Goal: Information Seeking & Learning: Find specific page/section

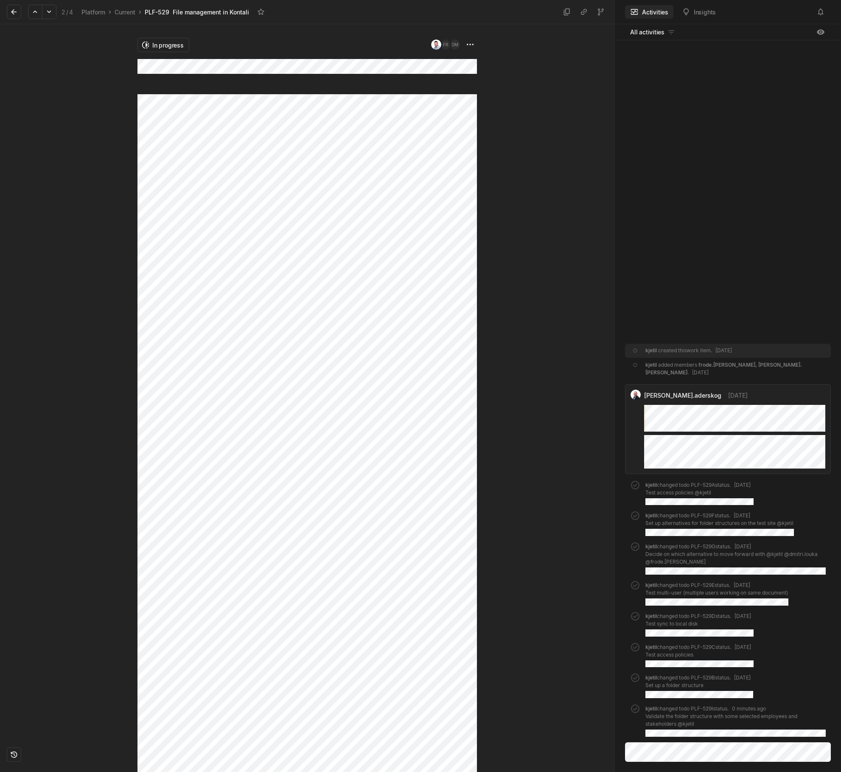
scroll to position [72, 0]
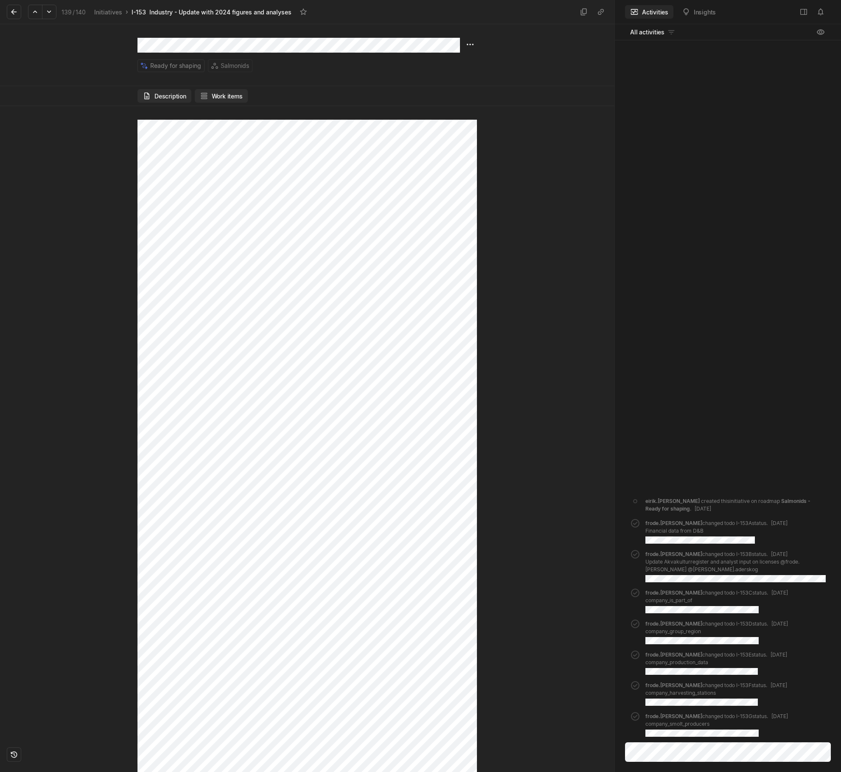
click at [238, 93] on button "Work items" at bounding box center [221, 96] width 53 height 14
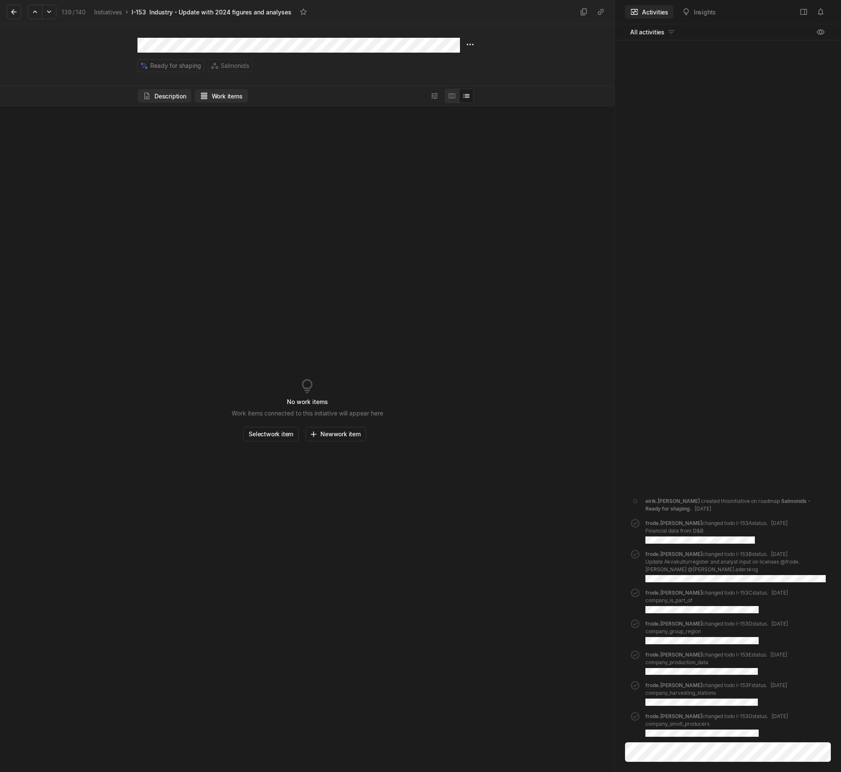
click at [151, 96] on button "Description" at bounding box center [164, 96] width 54 height 14
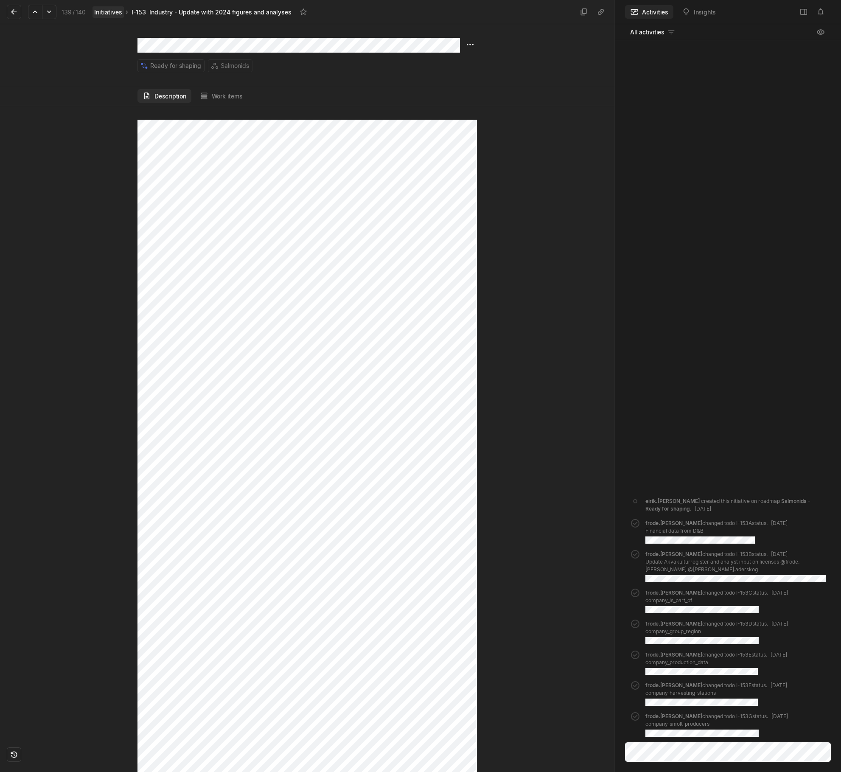
click at [101, 13] on link "Initiatives" at bounding box center [107, 11] width 31 height 11
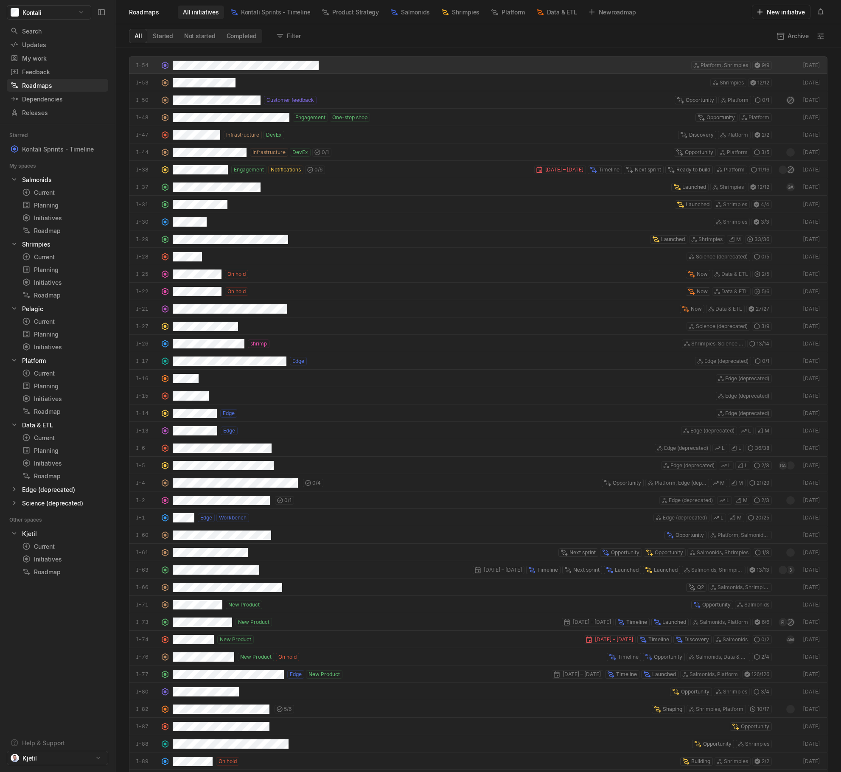
scroll to position [720, 721]
click at [291, 36] on button "Filter" at bounding box center [289, 36] width 34 height 14
click at [43, 28] on div "Search" at bounding box center [53, 31] width 86 height 9
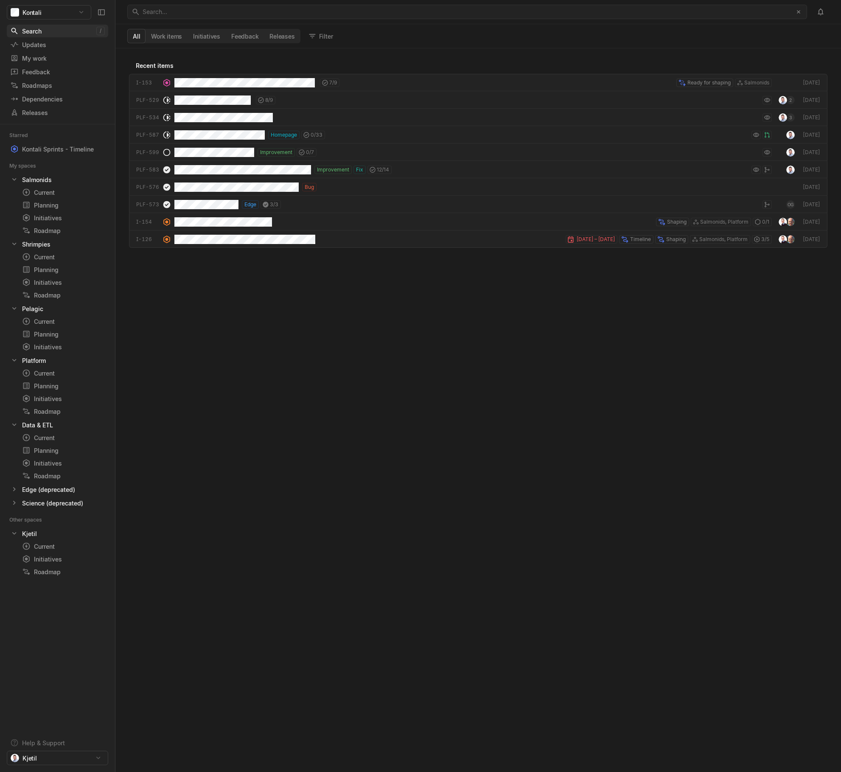
scroll to position [719, 721]
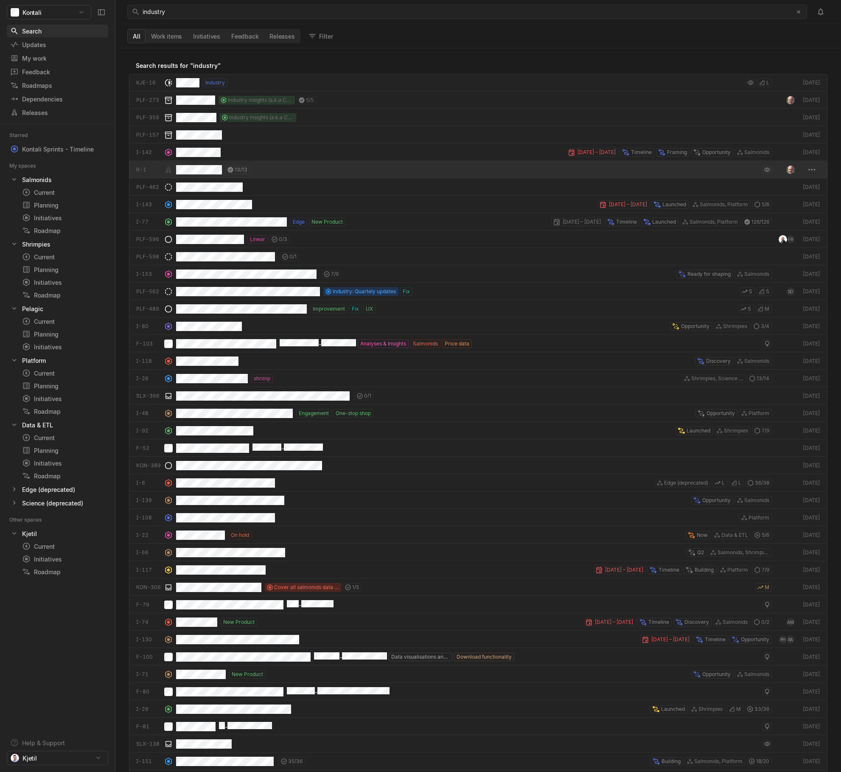
click at [278, 171] on div "13 / 13" at bounding box center [474, 169] width 596 height 17
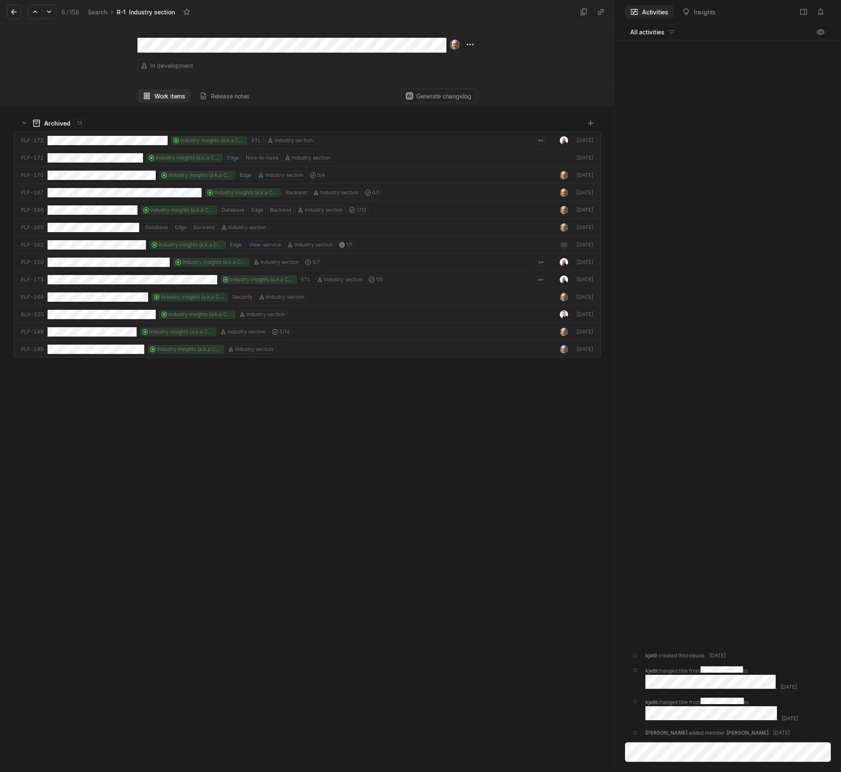
scroll to position [661, 610]
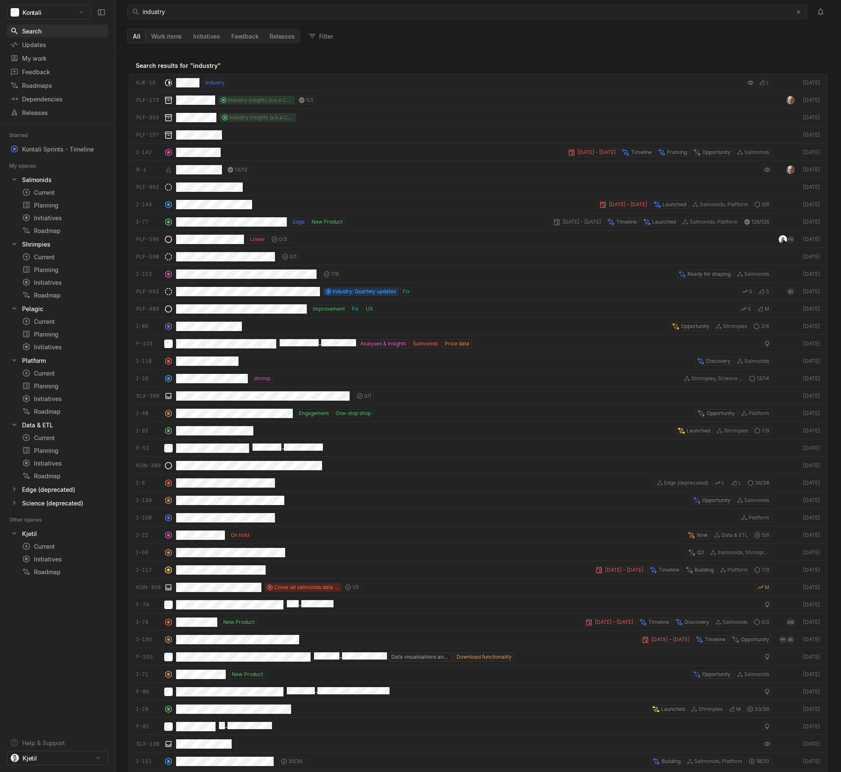
scroll to position [719, 721]
click at [211, 36] on button "Initiatives" at bounding box center [207, 36] width 38 height 14
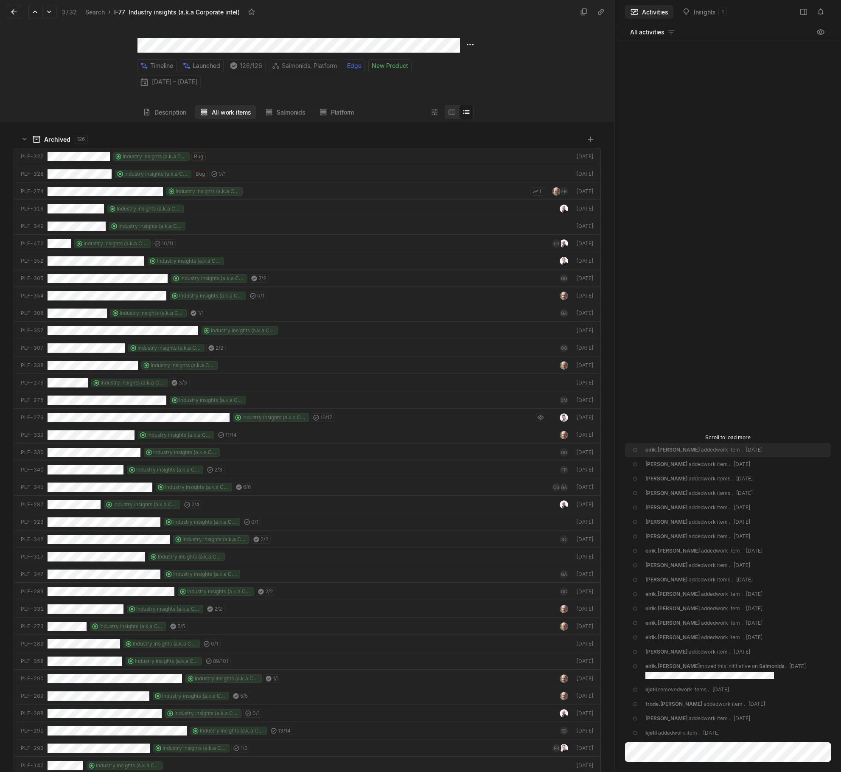
scroll to position [645, 610]
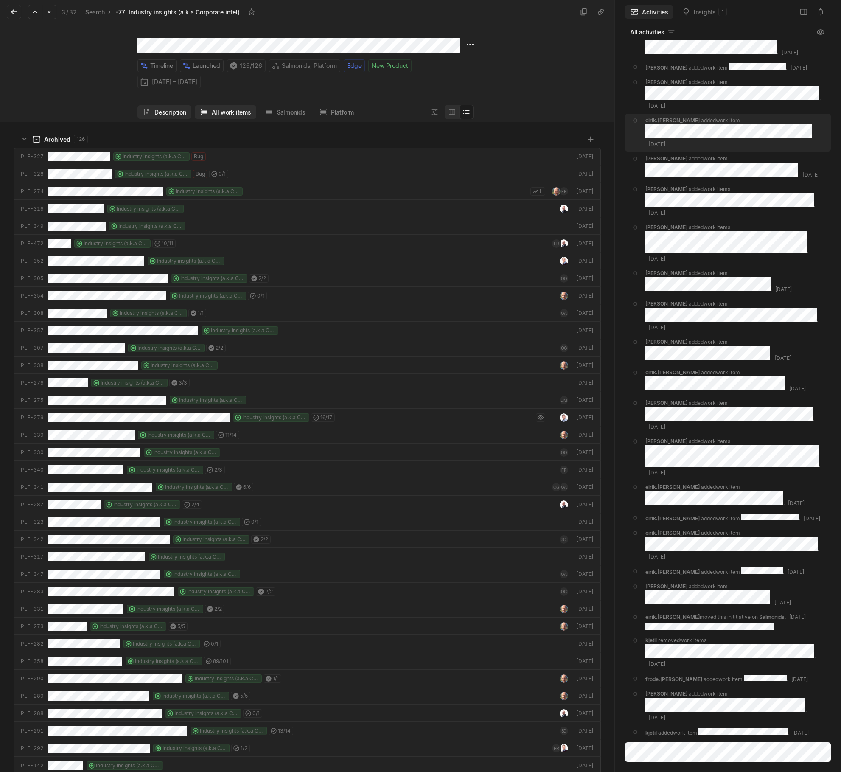
click at [185, 114] on button "Description" at bounding box center [164, 112] width 54 height 14
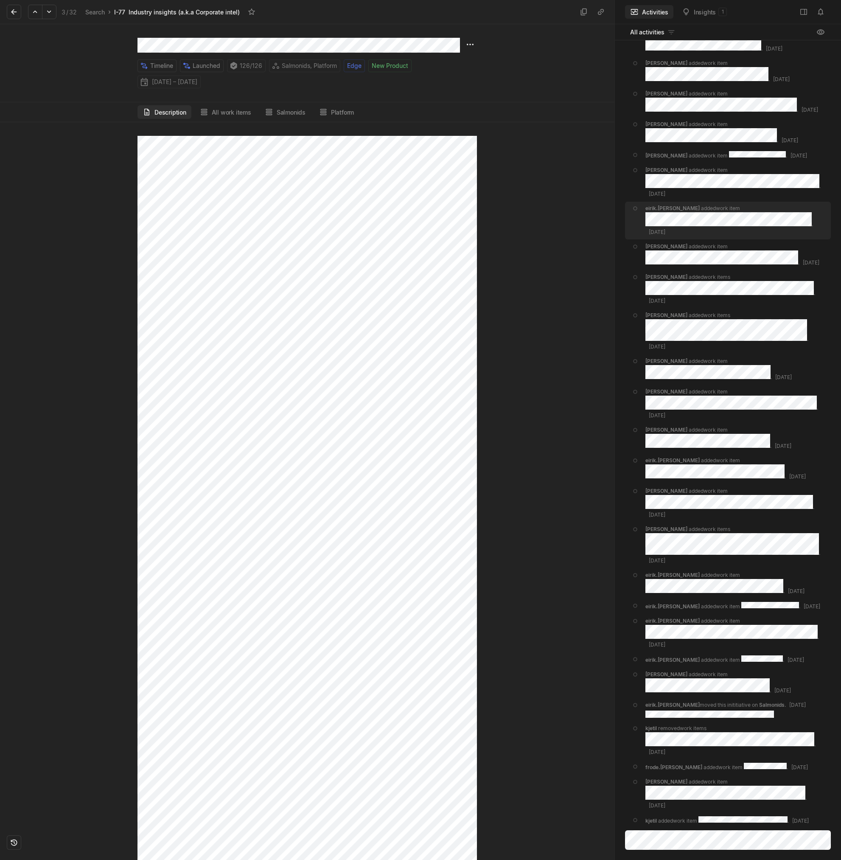
scroll to position [0, 0]
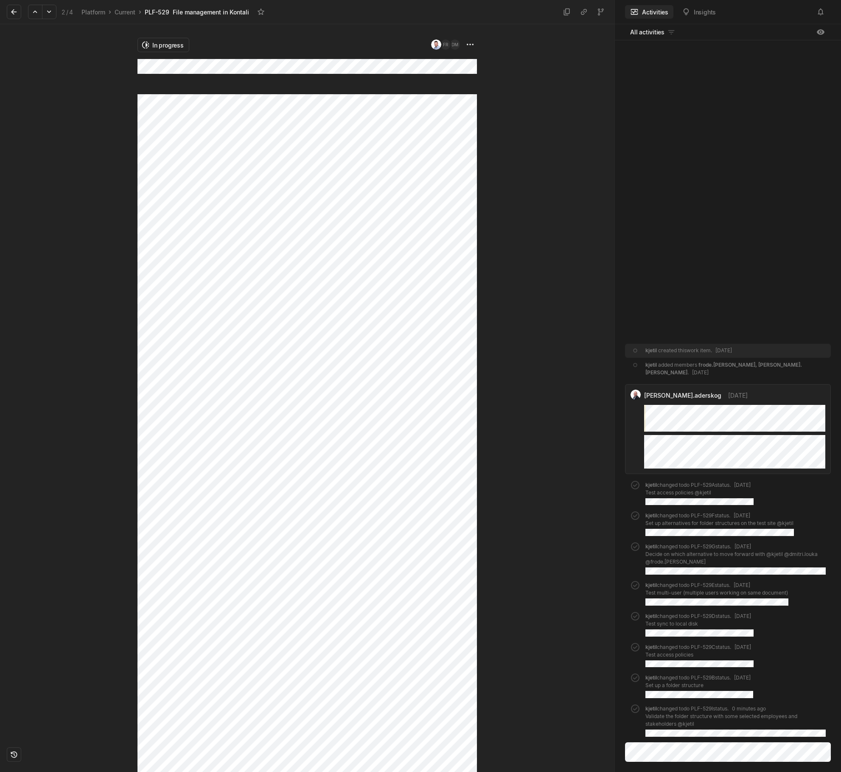
scroll to position [72, 0]
